Goal: Task Accomplishment & Management: Manage account settings

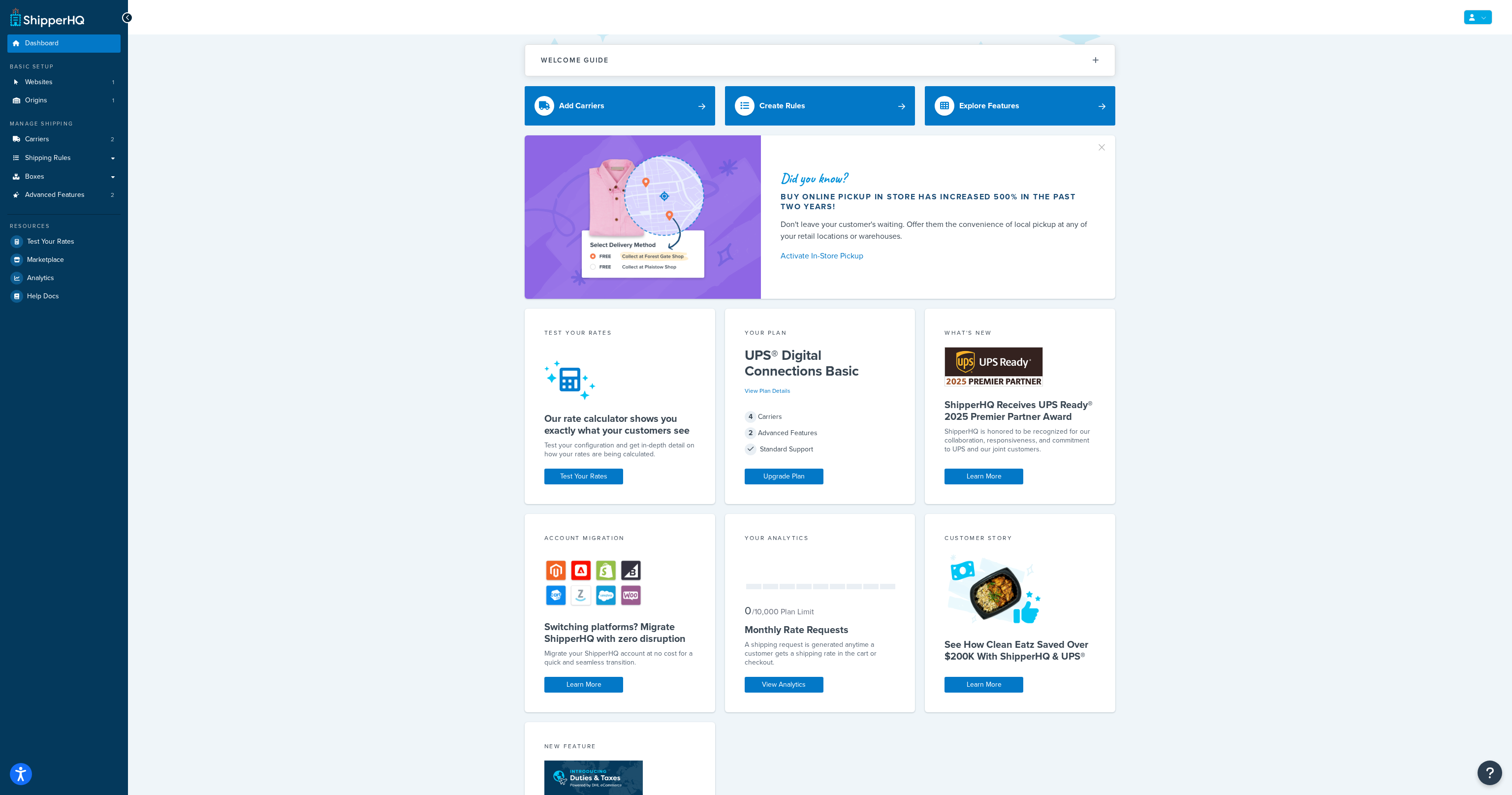
click at [1465, 16] on ul "My Profile Billing Global Settings Contact Us Logout" at bounding box center [1476, 17] width 30 height 15
click at [1440, 54] on span "Billing" at bounding box center [1433, 56] width 17 height 10
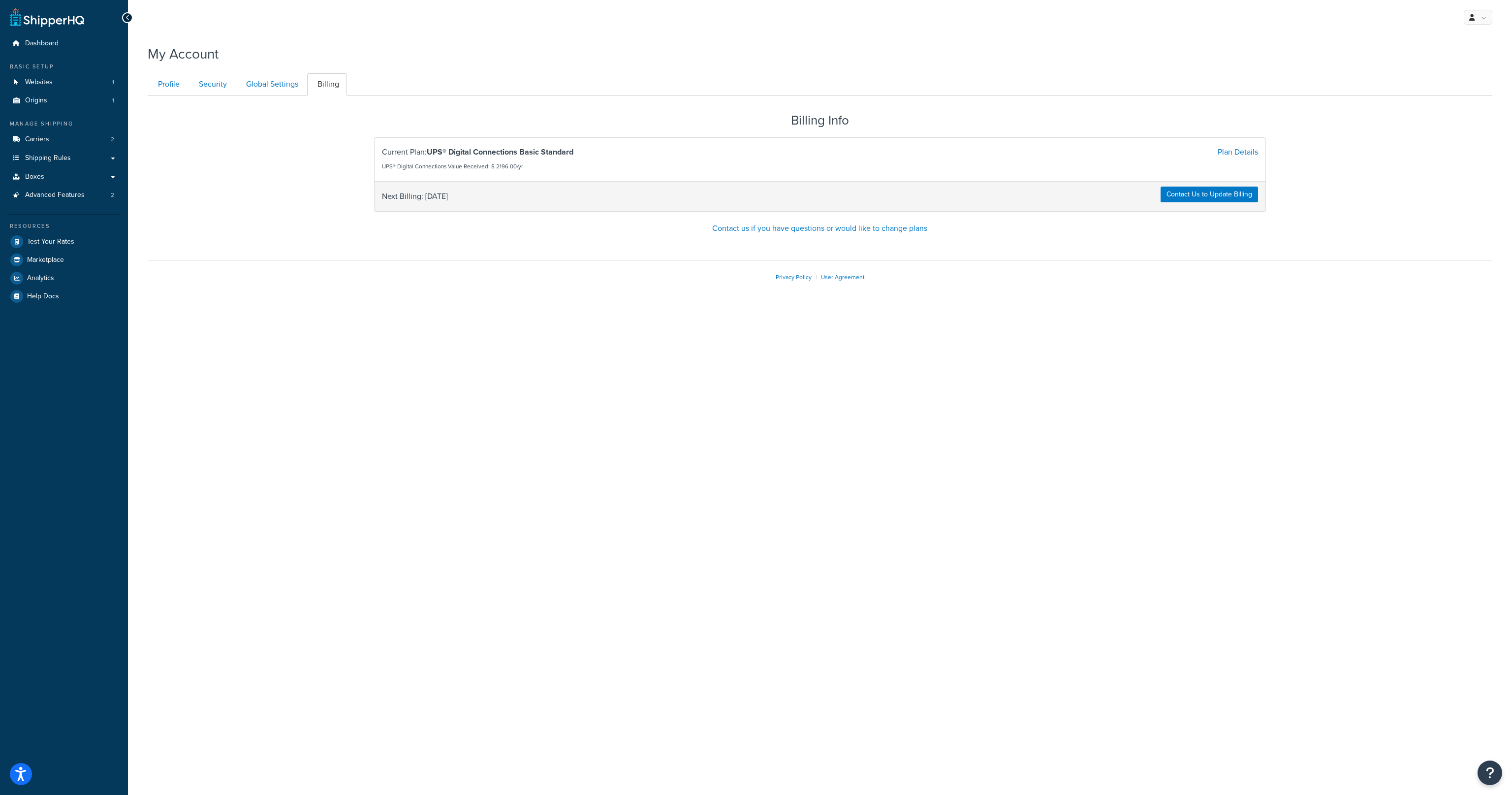
click at [468, 197] on div "Next Billing: [DATE]" at bounding box center [597, 196] width 445 height 20
drag, startPoint x: 446, startPoint y: 198, endPoint x: 427, endPoint y: 200, distance: 19.1
click at [427, 200] on span "Next Billing: [DATE]" at bounding box center [414, 196] width 66 height 14
click at [480, 197] on div "Next Billing: [DATE]" at bounding box center [597, 196] width 445 height 20
drag, startPoint x: 475, startPoint y: 195, endPoint x: 426, endPoint y: 199, distance: 49.2
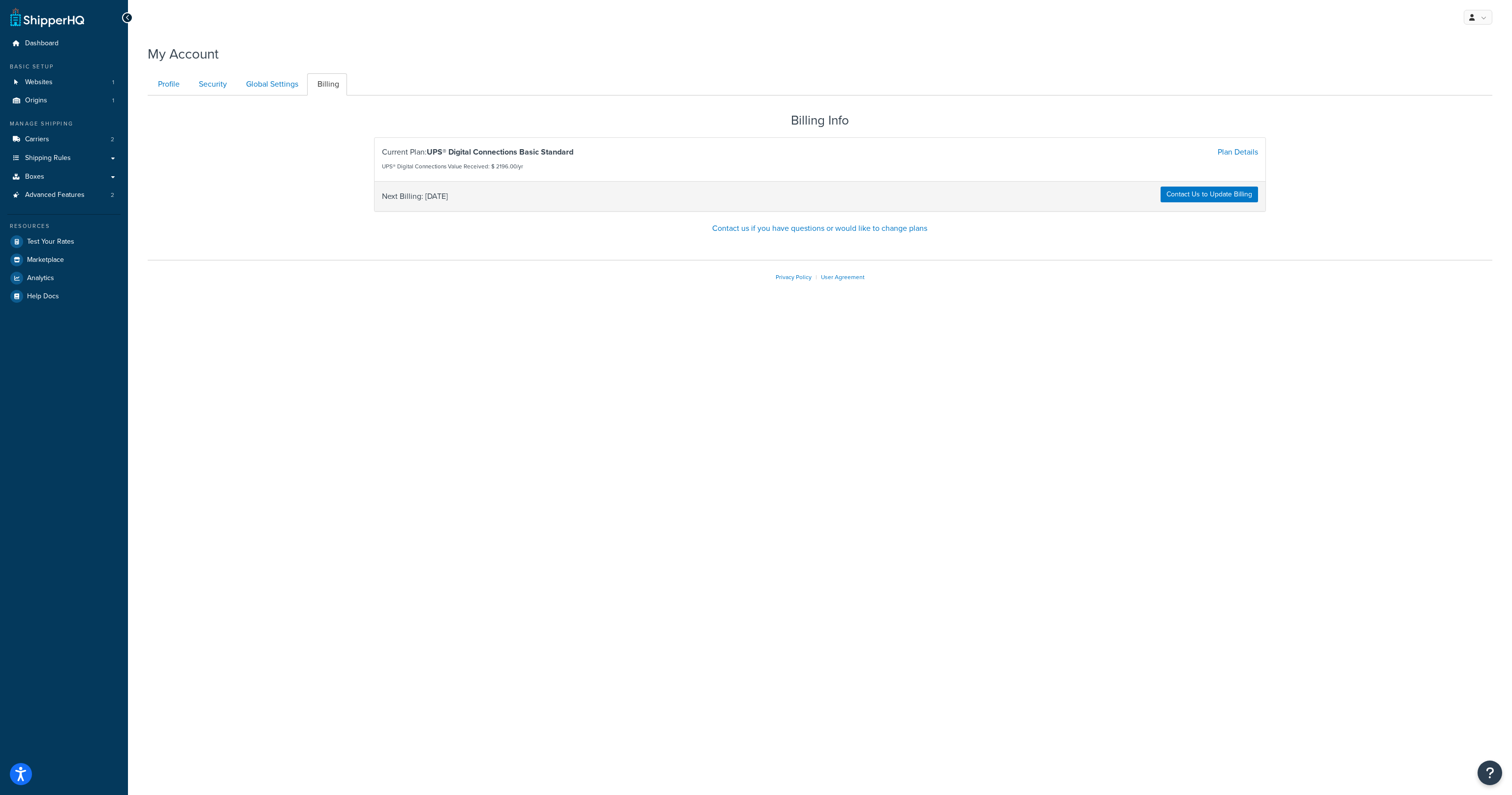
click at [426, 199] on div "Next Billing: [DATE]" at bounding box center [597, 196] width 445 height 20
click at [479, 200] on div "Next Billing: [DATE]" at bounding box center [597, 196] width 445 height 20
click at [1234, 151] on link "Plan Details" at bounding box center [1237, 151] width 40 height 11
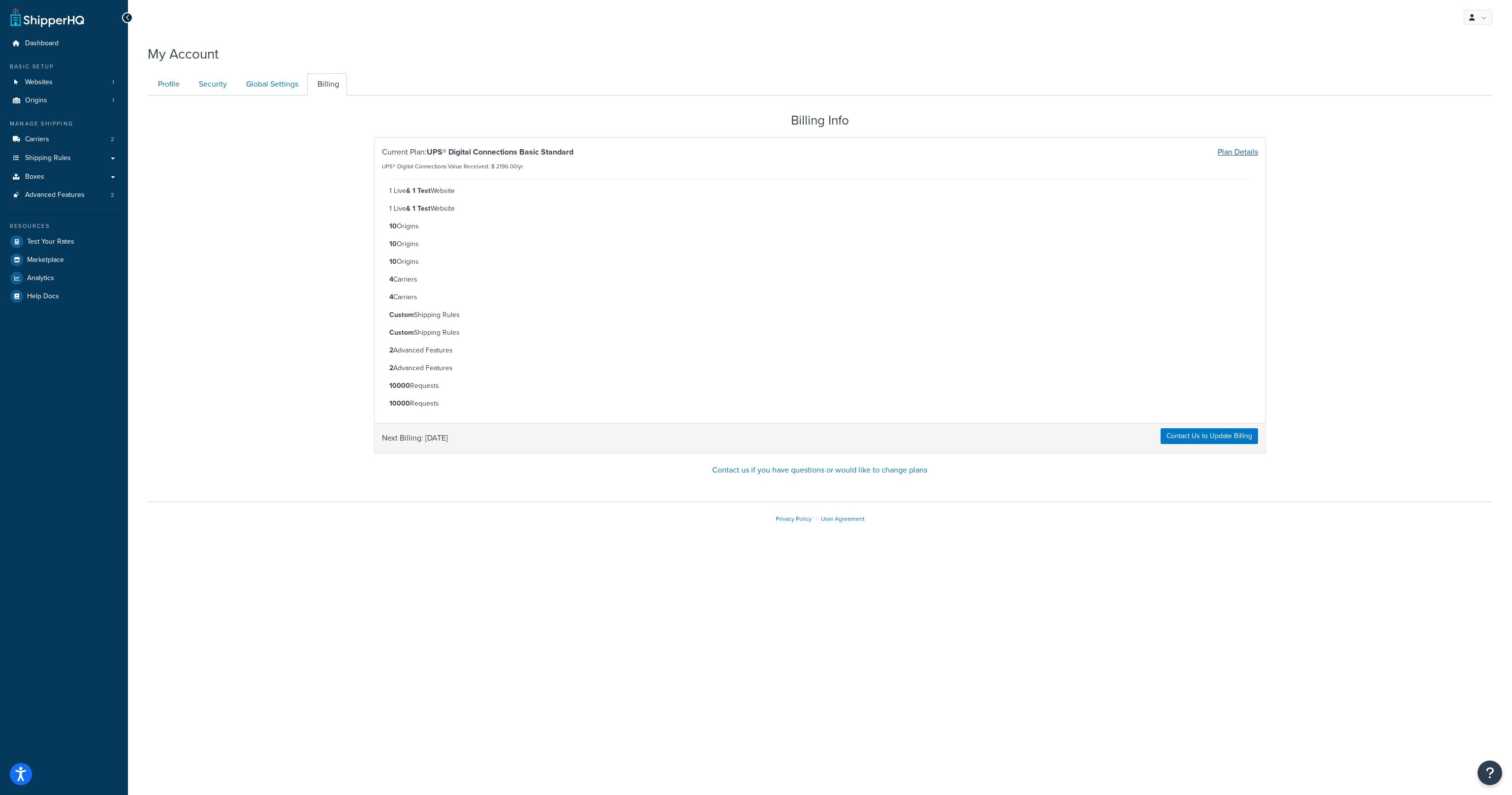
click at [1246, 155] on link "Plan Details" at bounding box center [1237, 151] width 40 height 11
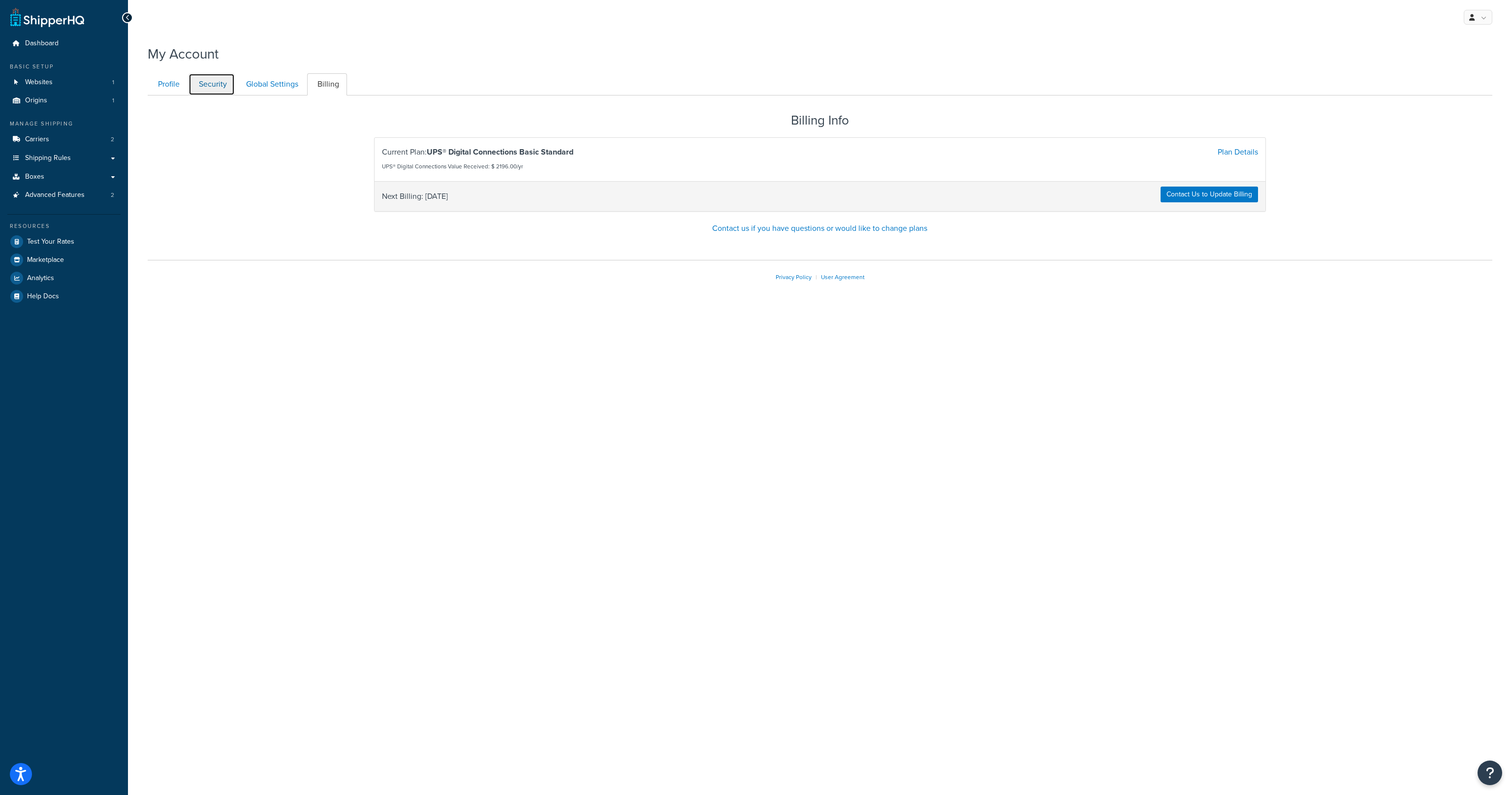
click at [228, 87] on link "Security" at bounding box center [212, 85] width 46 height 22
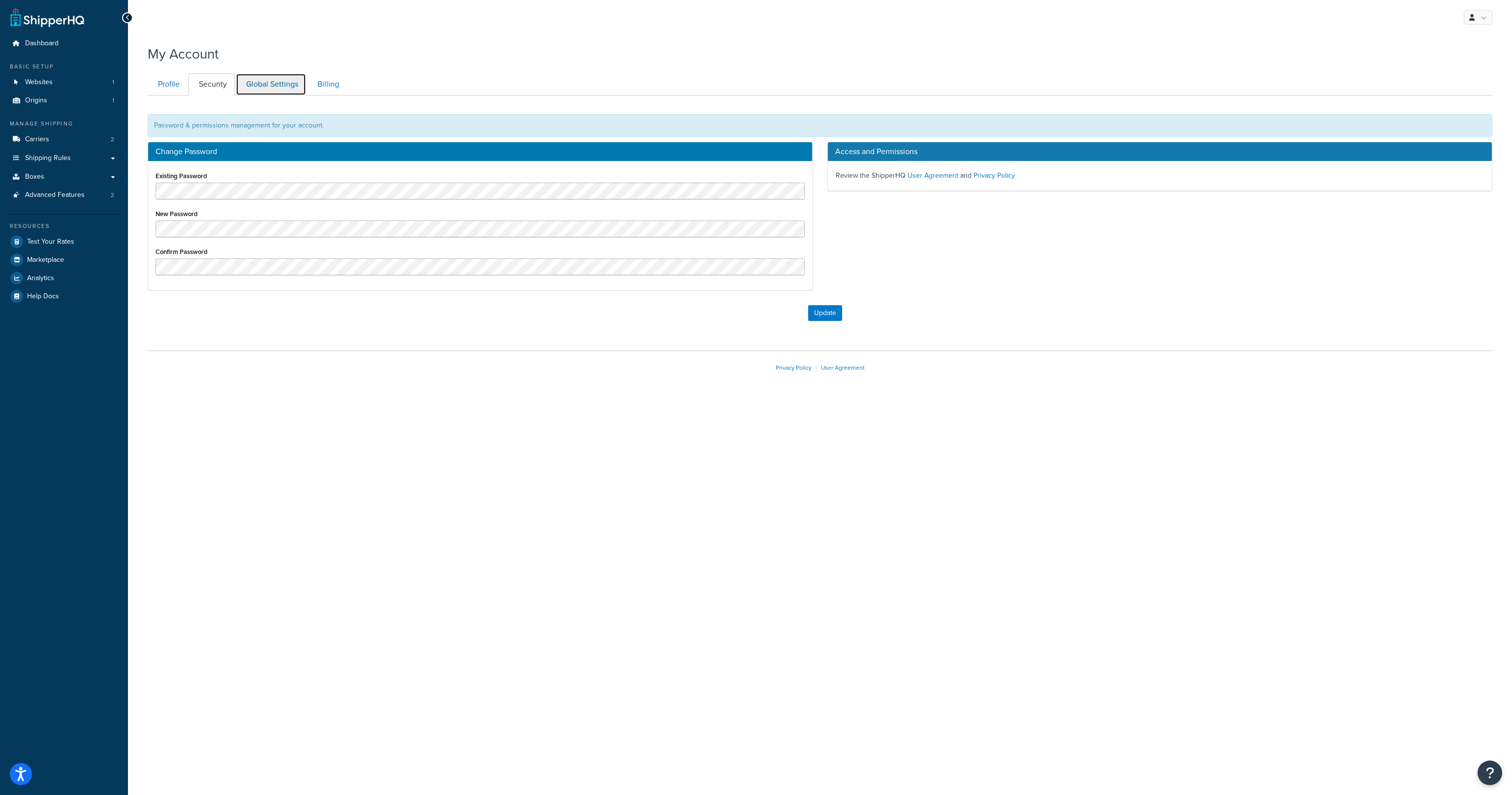
click at [256, 87] on link "Global Settings" at bounding box center [271, 85] width 71 height 22
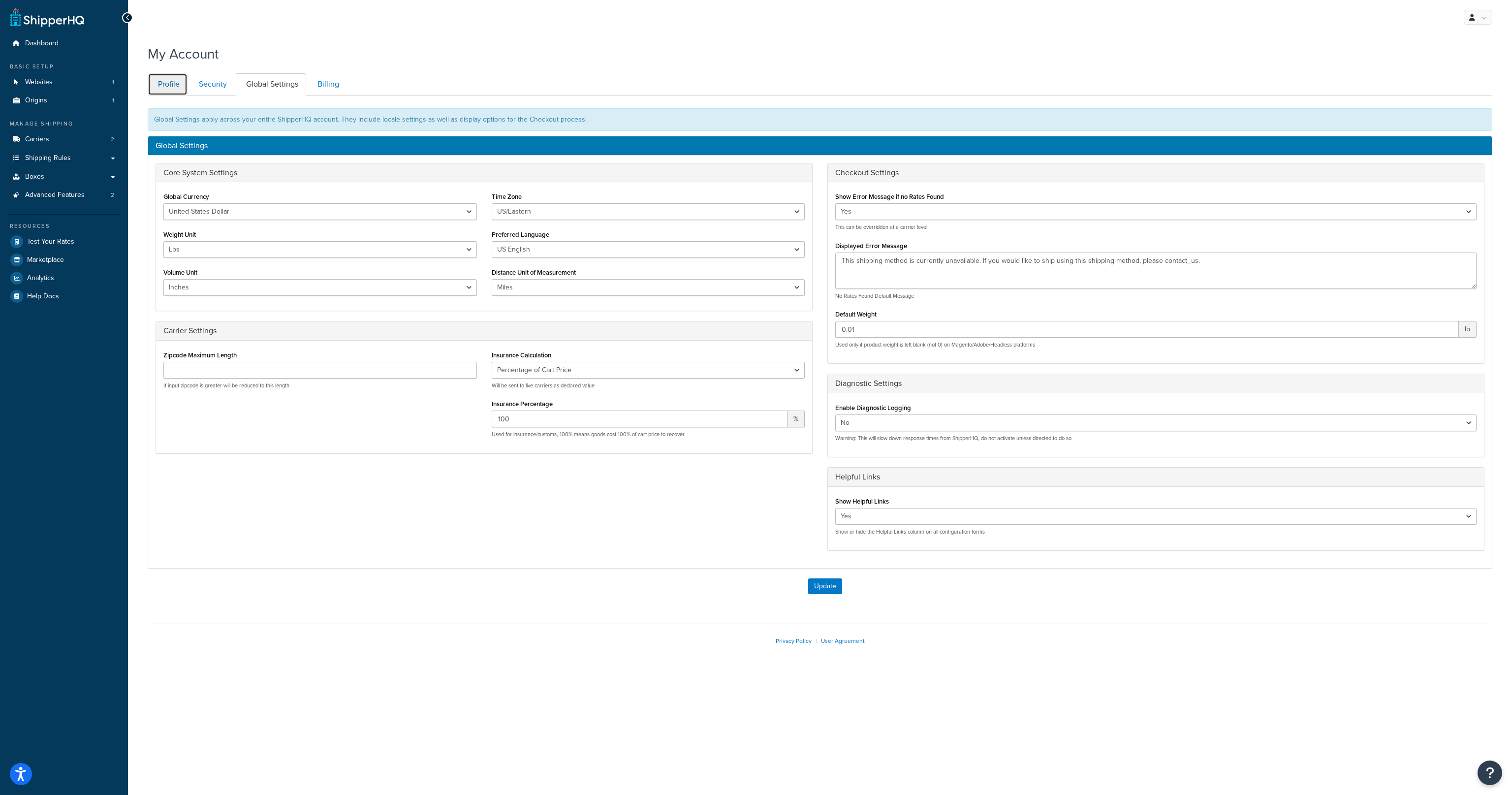
click at [180, 88] on link "Profile" at bounding box center [168, 85] width 40 height 22
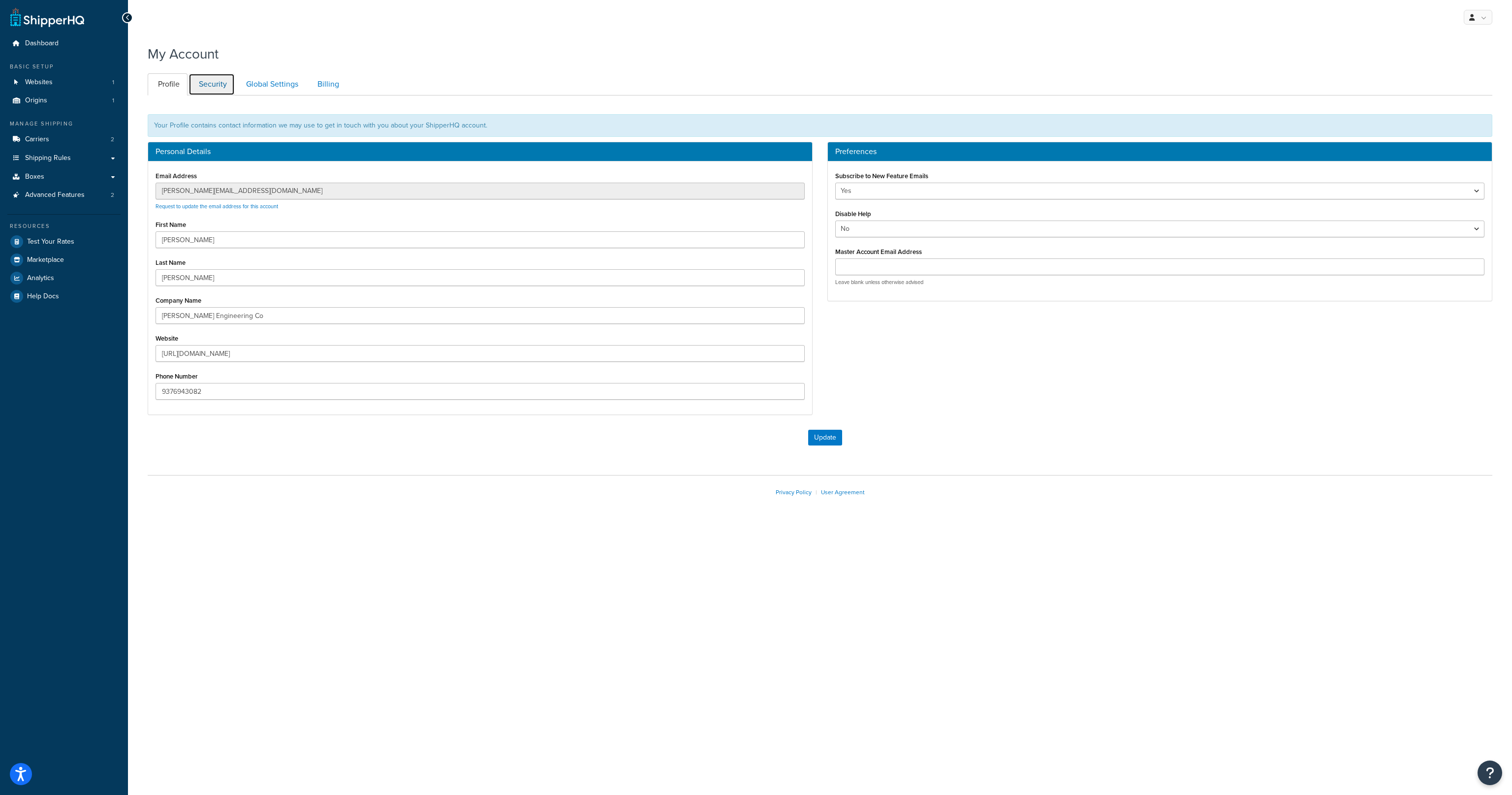
click at [208, 88] on link "Security" at bounding box center [212, 85] width 46 height 22
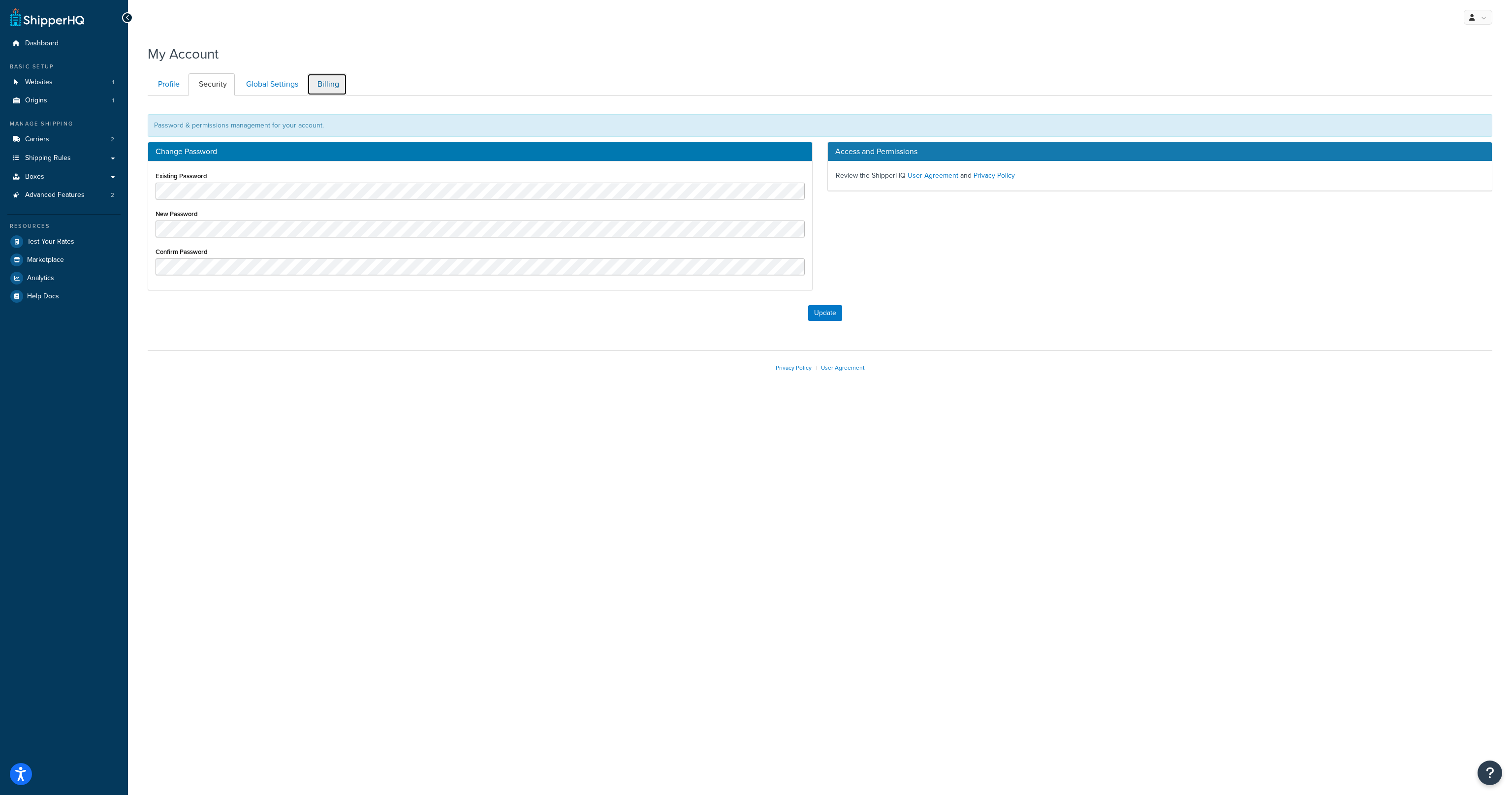
click at [313, 84] on link "Billing" at bounding box center [327, 85] width 40 height 22
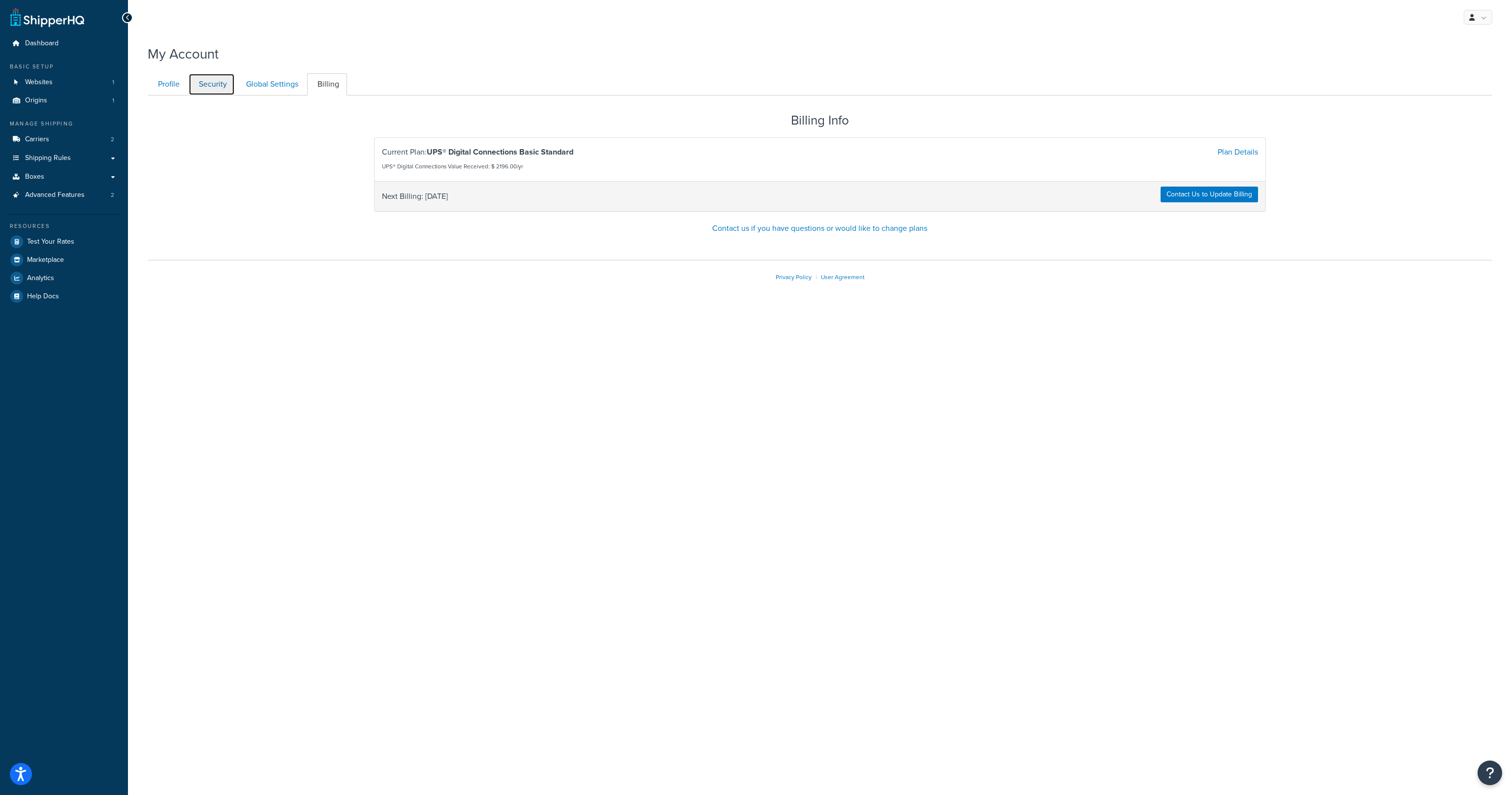
click at [221, 86] on link "Security" at bounding box center [212, 85] width 46 height 22
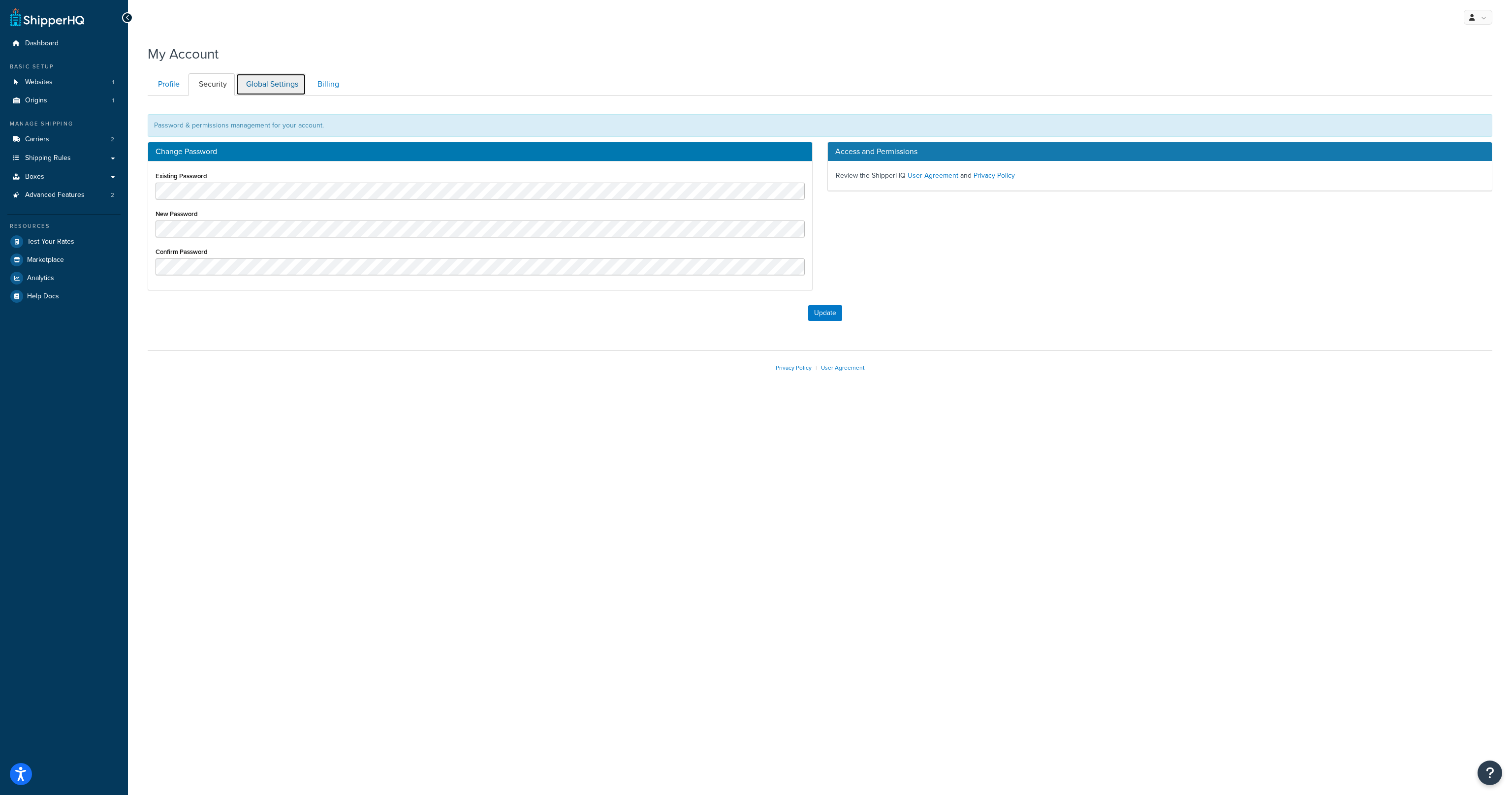
click at [265, 84] on link "Global Settings" at bounding box center [271, 85] width 71 height 22
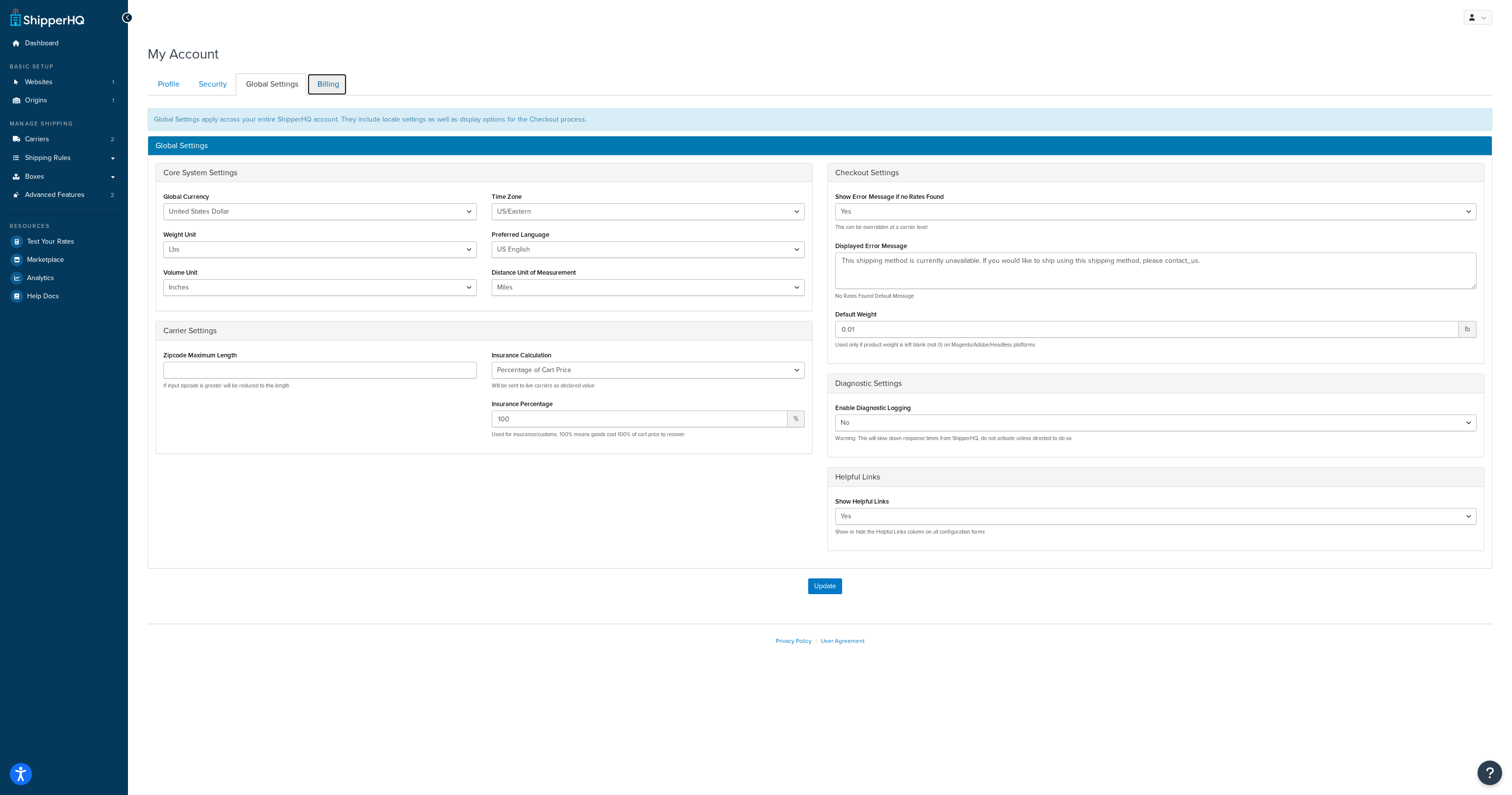
click at [322, 88] on link "Billing" at bounding box center [327, 85] width 40 height 22
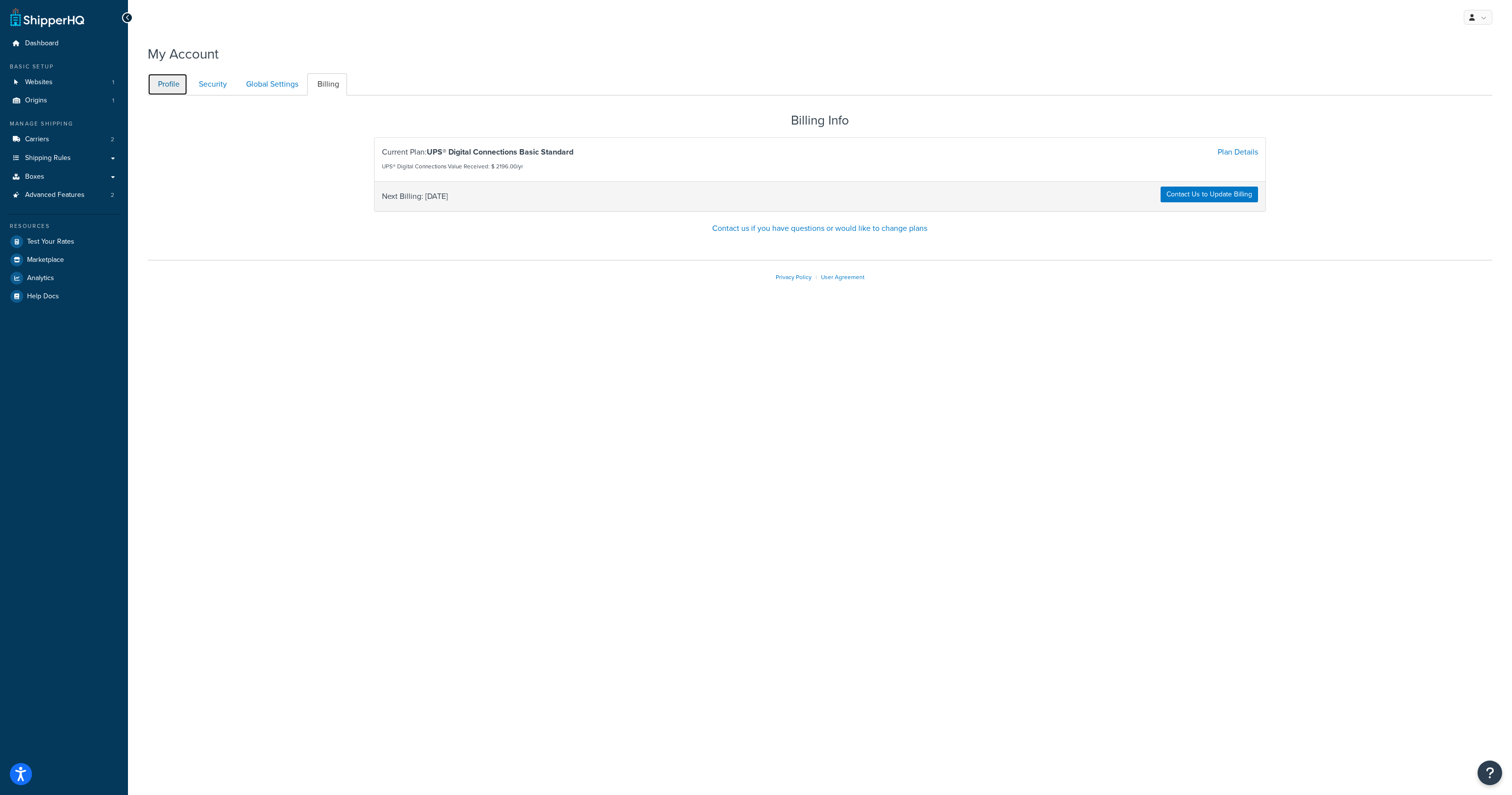
click at [177, 88] on link "Profile" at bounding box center [168, 85] width 40 height 22
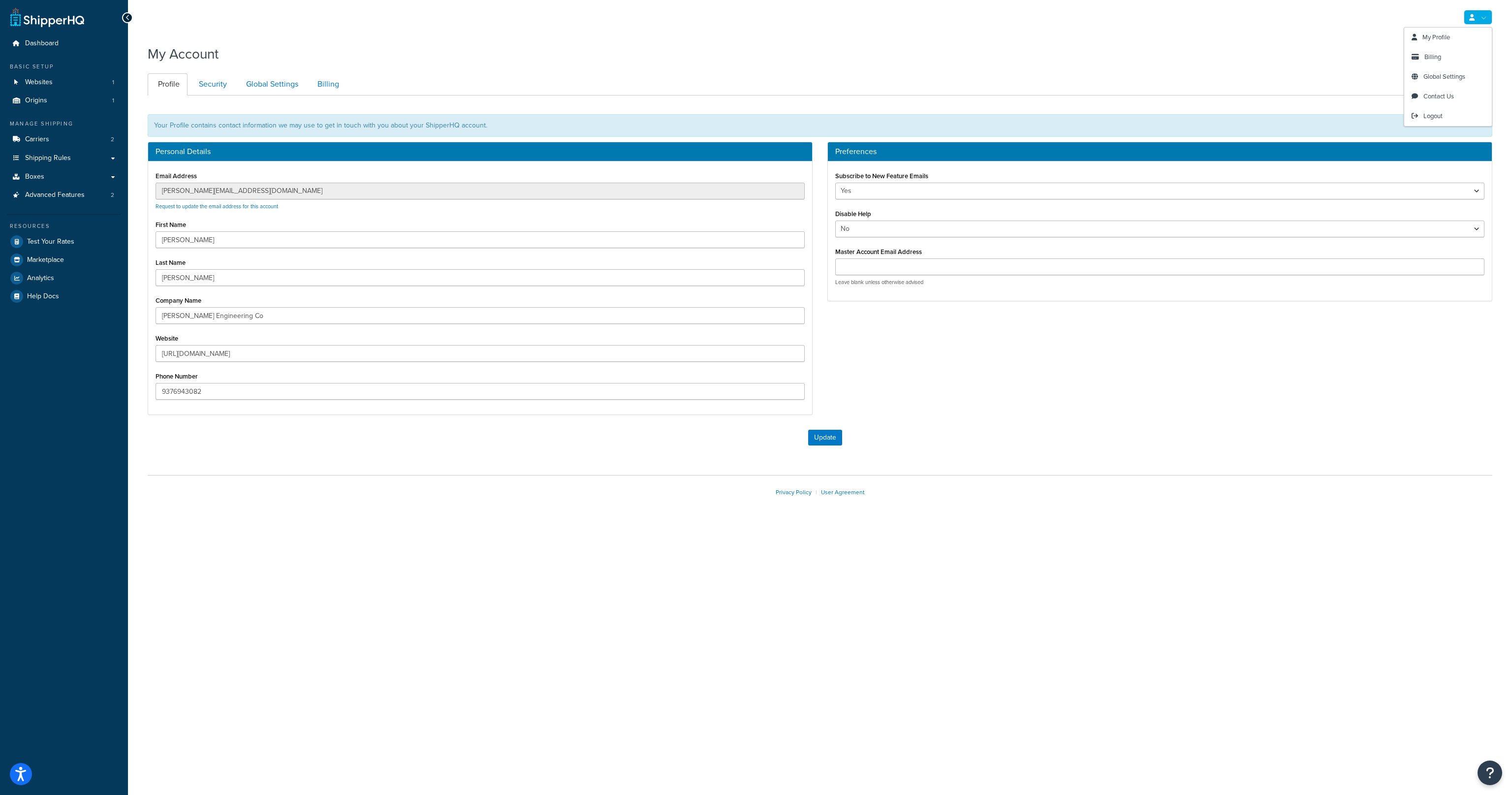
click at [1481, 17] on link at bounding box center [1478, 17] width 28 height 15
